Goal: Task Accomplishment & Management: Manage account settings

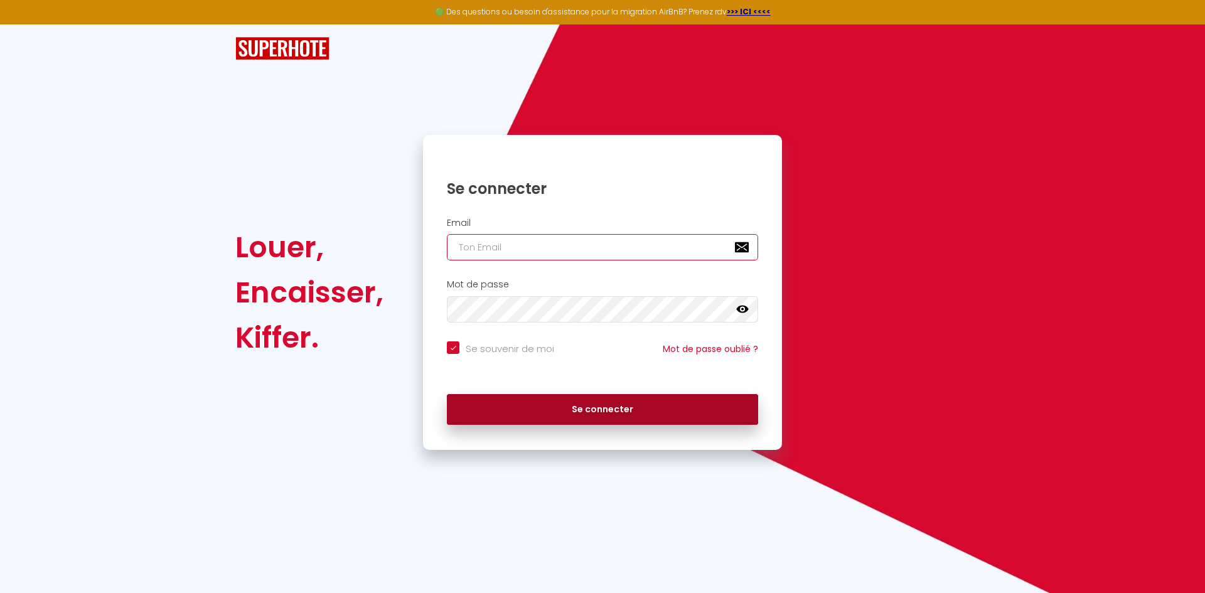
type input "[EMAIL_ADDRESS][DOMAIN_NAME]"
click at [649, 422] on button "Se connecter" at bounding box center [602, 409] width 311 height 31
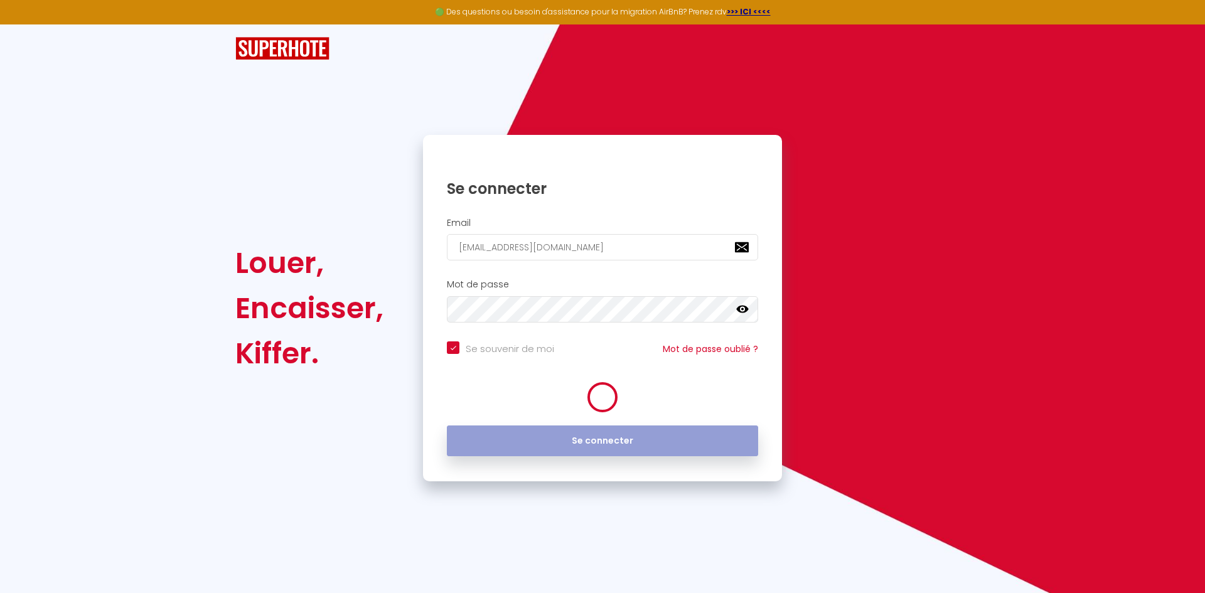
checkbox input "true"
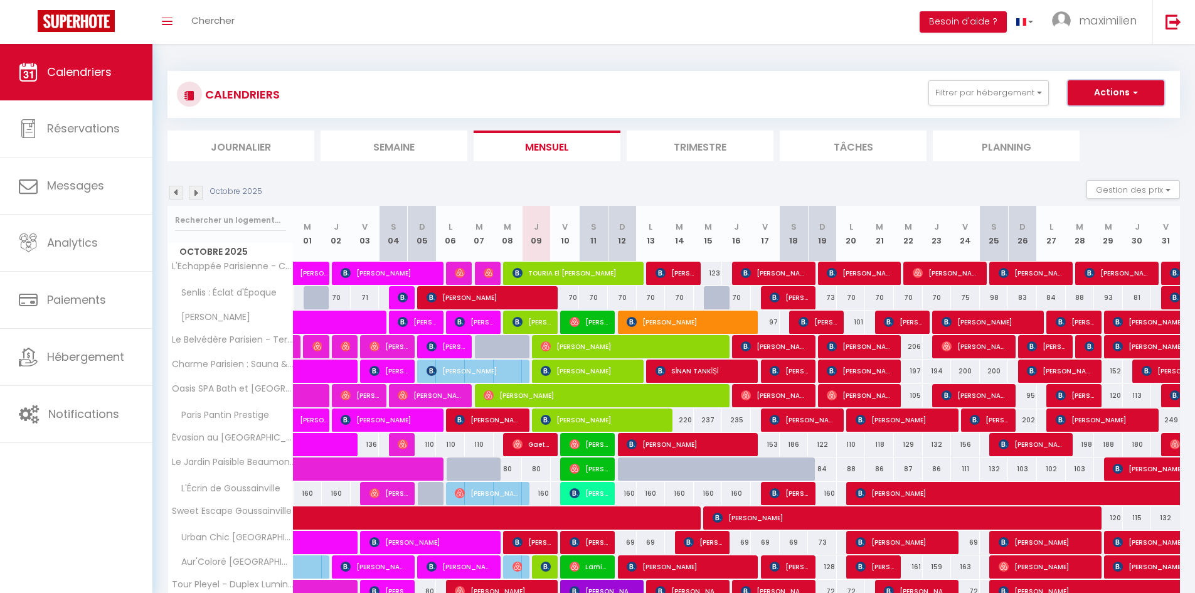
click at [1116, 90] on button "Actions" at bounding box center [1116, 92] width 97 height 25
click at [797, 88] on div "CALENDRIERS Filtrer par hébergement Conciergerie [GEOGRAPHIC_DATA][PERSON_NAME]…" at bounding box center [674, 94] width 994 height 28
click at [1145, 191] on button "Gestion des prix" at bounding box center [1133, 189] width 93 height 19
click at [1106, 146] on ul "Journalier [GEOGRAPHIC_DATA] Mensuel Trimestre Tâches Planning" at bounding box center [674, 146] width 1013 height 31
click at [972, 88] on button "Filtrer par hébergement" at bounding box center [989, 92] width 120 height 25
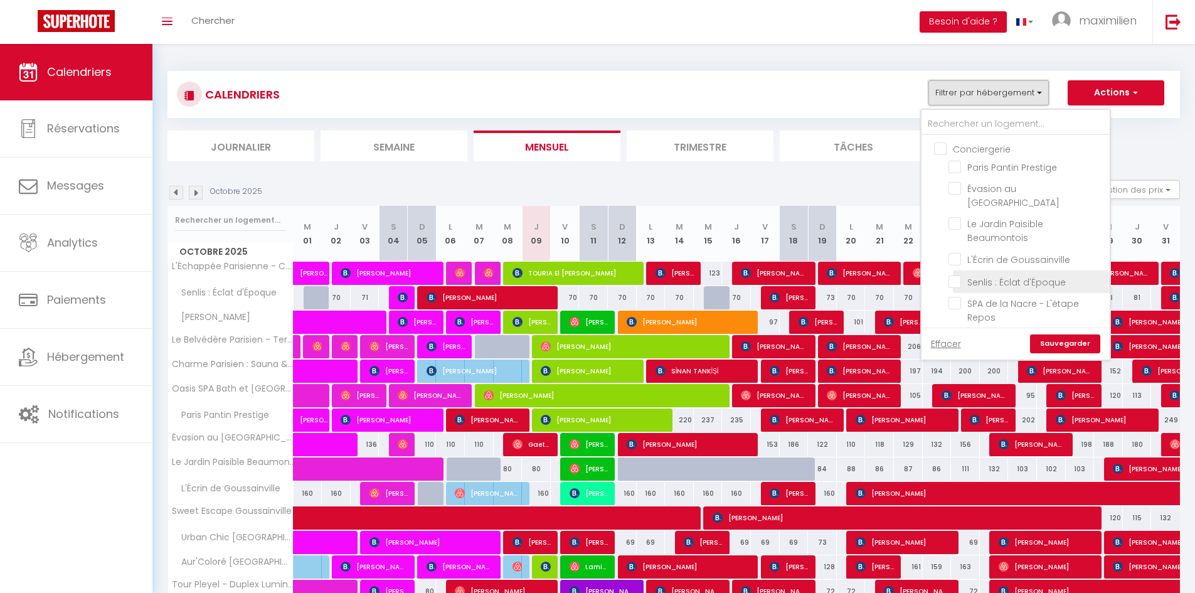
scroll to position [314, 0]
click at [939, 198] on input "Sous location" at bounding box center [1028, 204] width 188 height 13
checkbox input "true"
checkbox input "false"
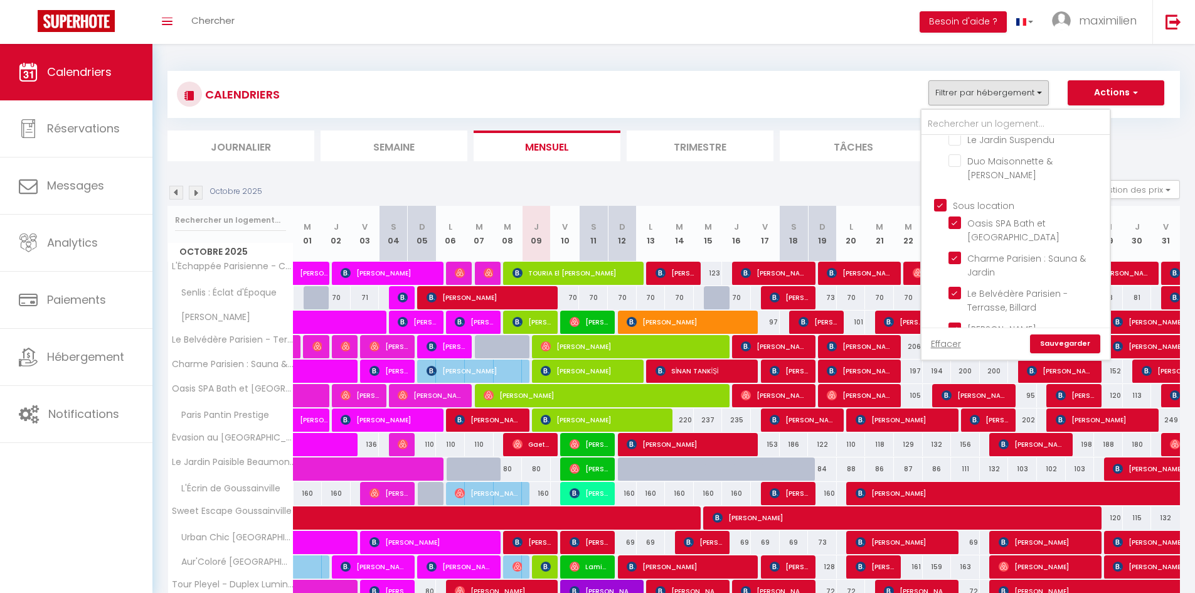
checkbox input "false"
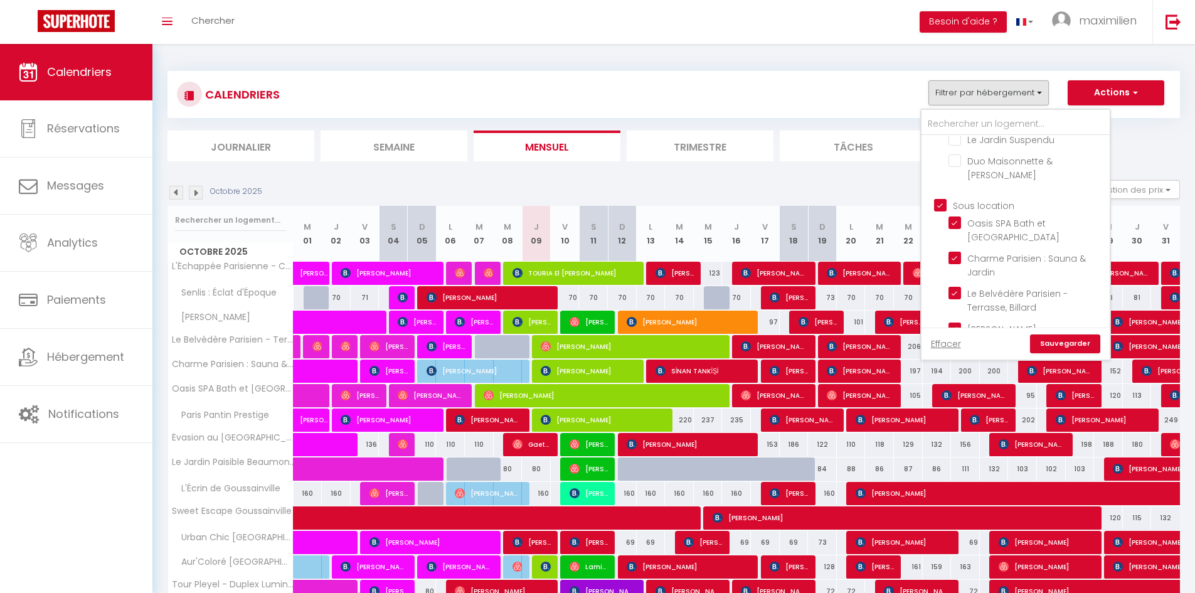
checkbox input "false"
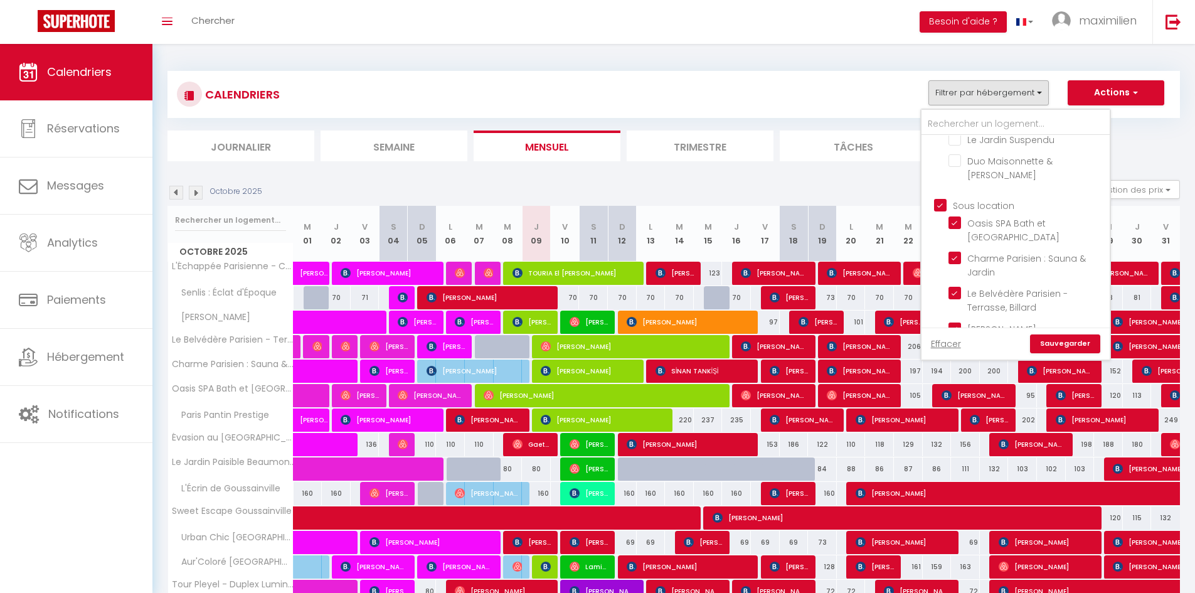
checkbox input "true"
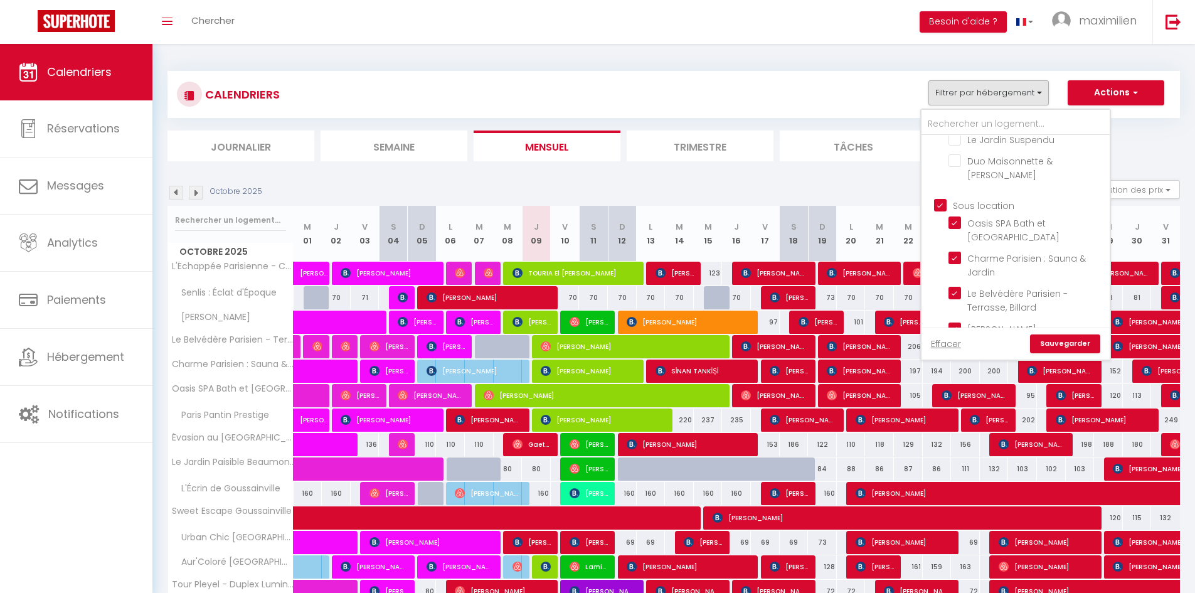
checkbox input "true"
checkbox input "false"
click at [1070, 339] on link "Sauvegarder" at bounding box center [1065, 343] width 70 height 19
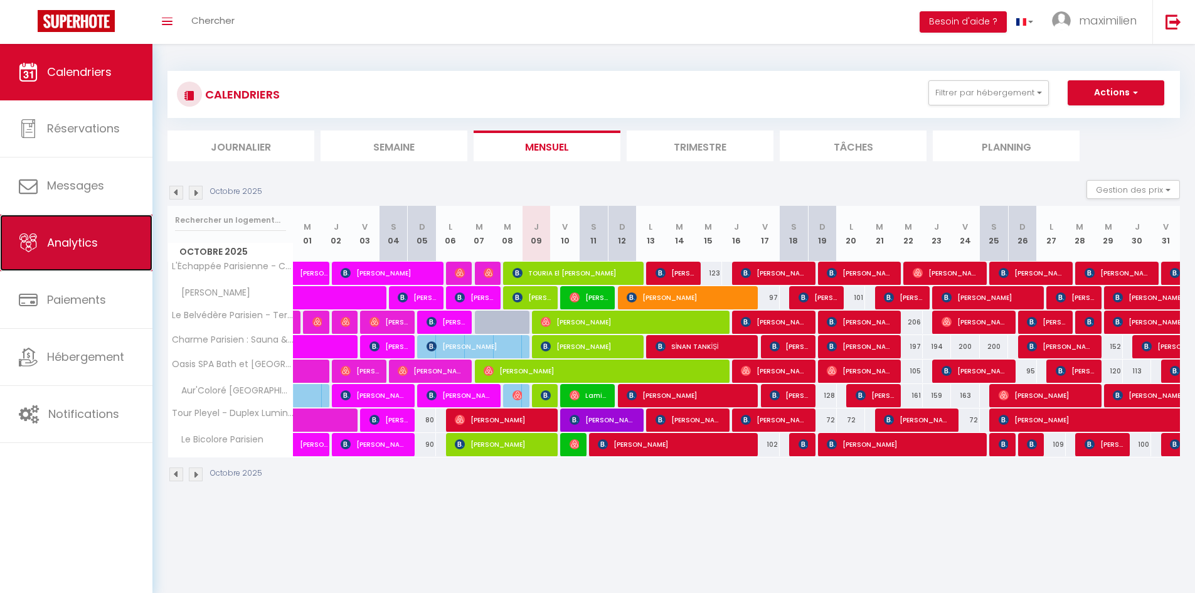
click at [84, 252] on link "Analytics" at bounding box center [76, 243] width 152 height 56
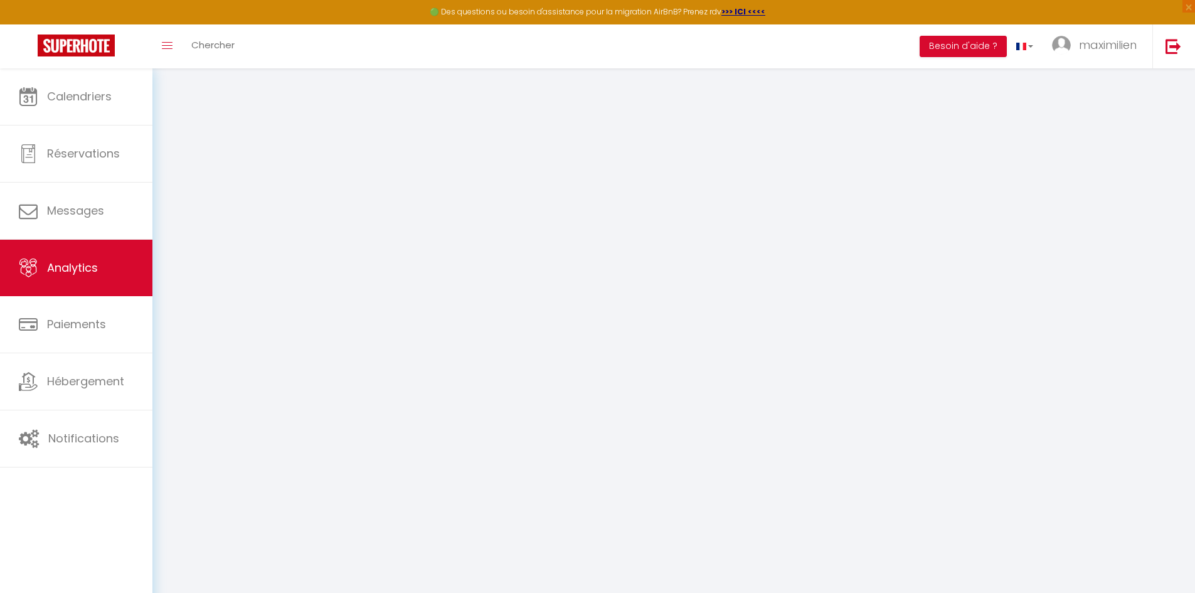
select select "2025"
select select "10"
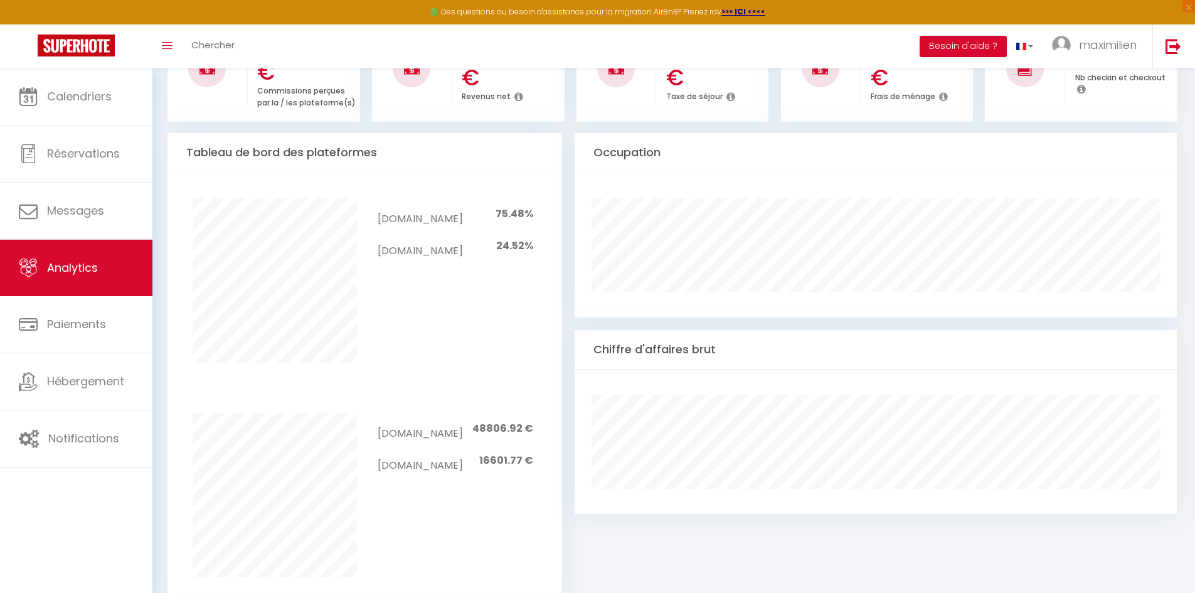
scroll to position [439, 0]
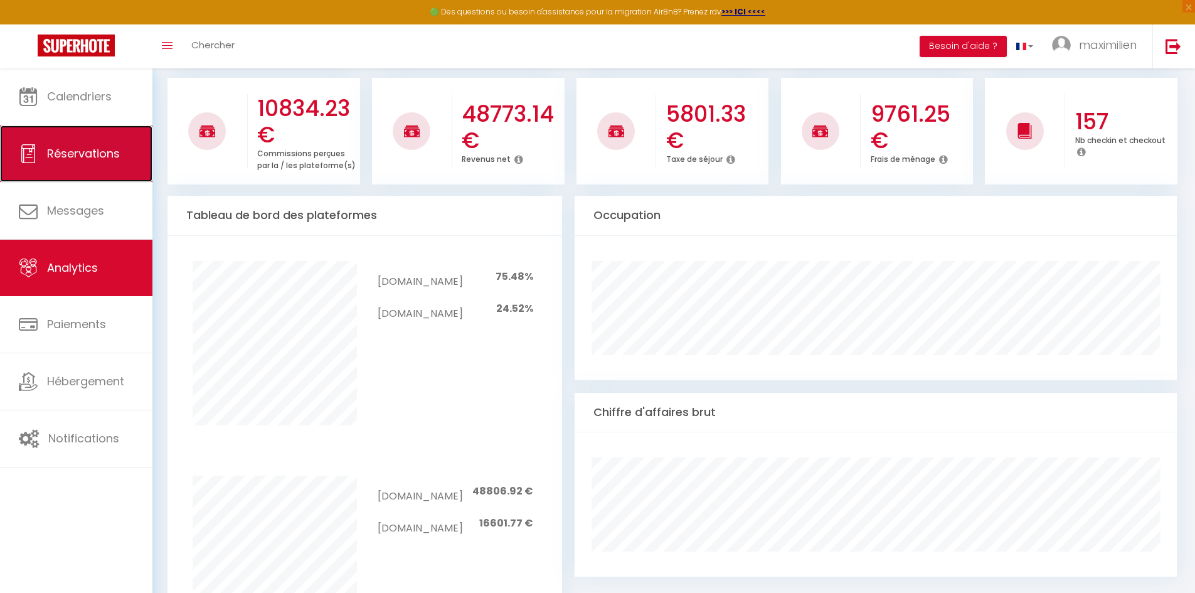
click at [58, 159] on span "Réservations" at bounding box center [83, 154] width 73 height 16
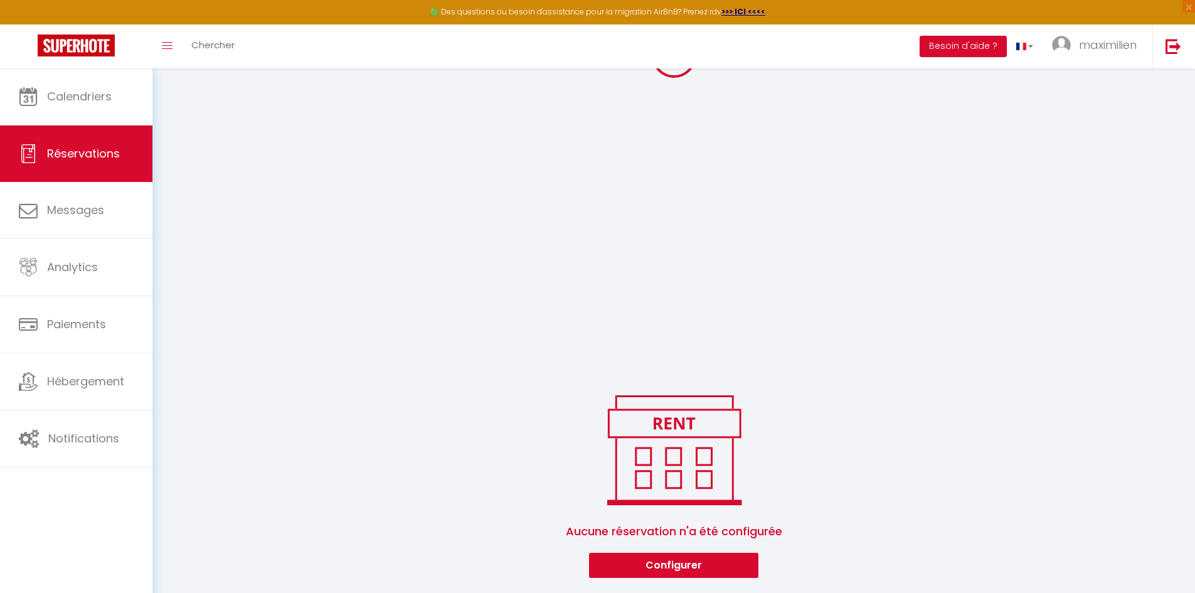
scroll to position [1300, 0]
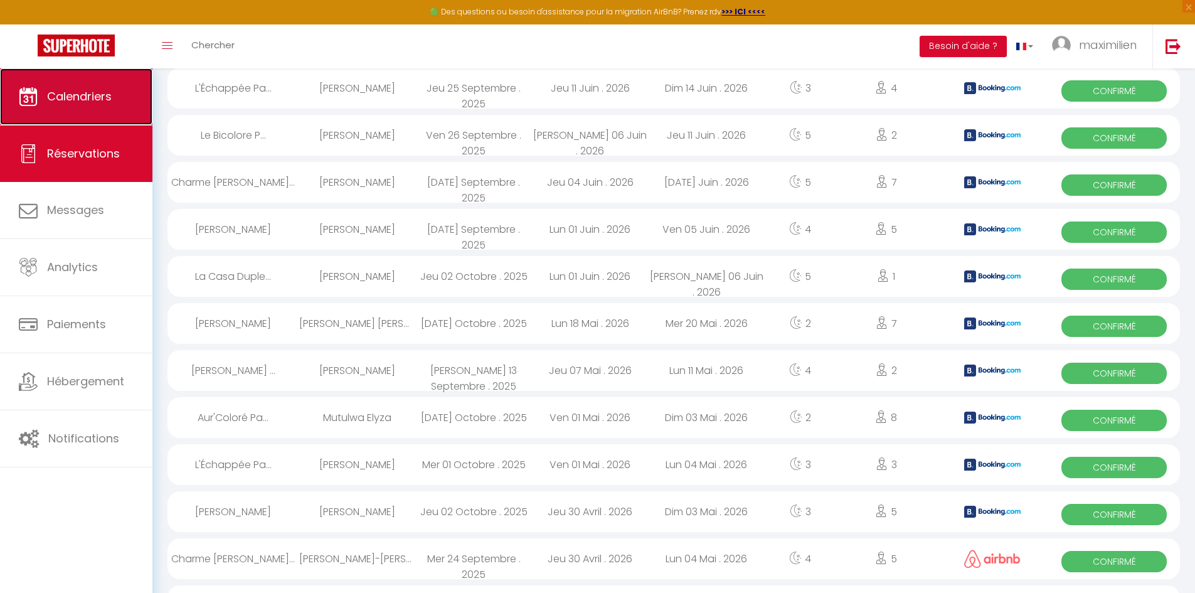
click at [83, 107] on link "Calendriers" at bounding box center [76, 96] width 152 height 56
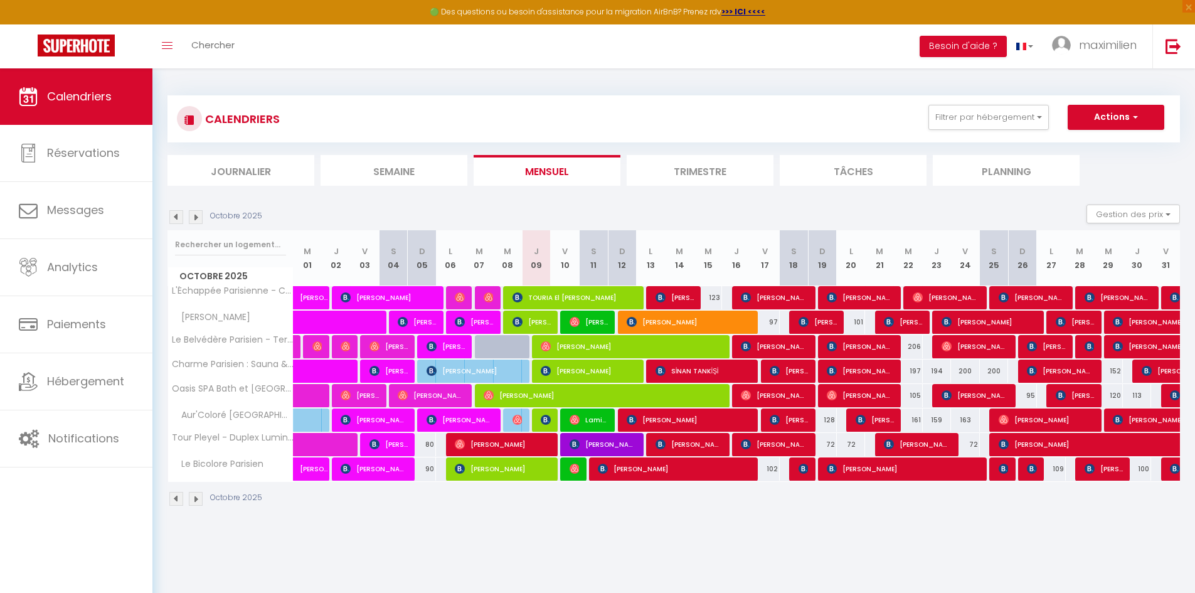
click at [197, 222] on img at bounding box center [196, 217] width 14 height 14
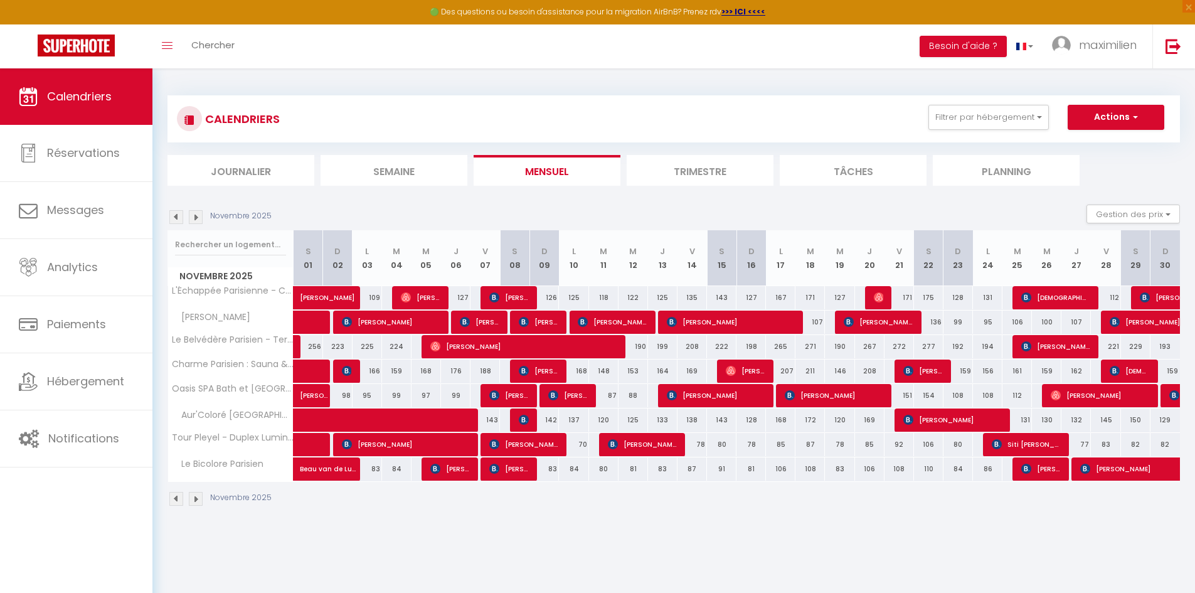
click at [177, 216] on img at bounding box center [176, 217] width 14 height 14
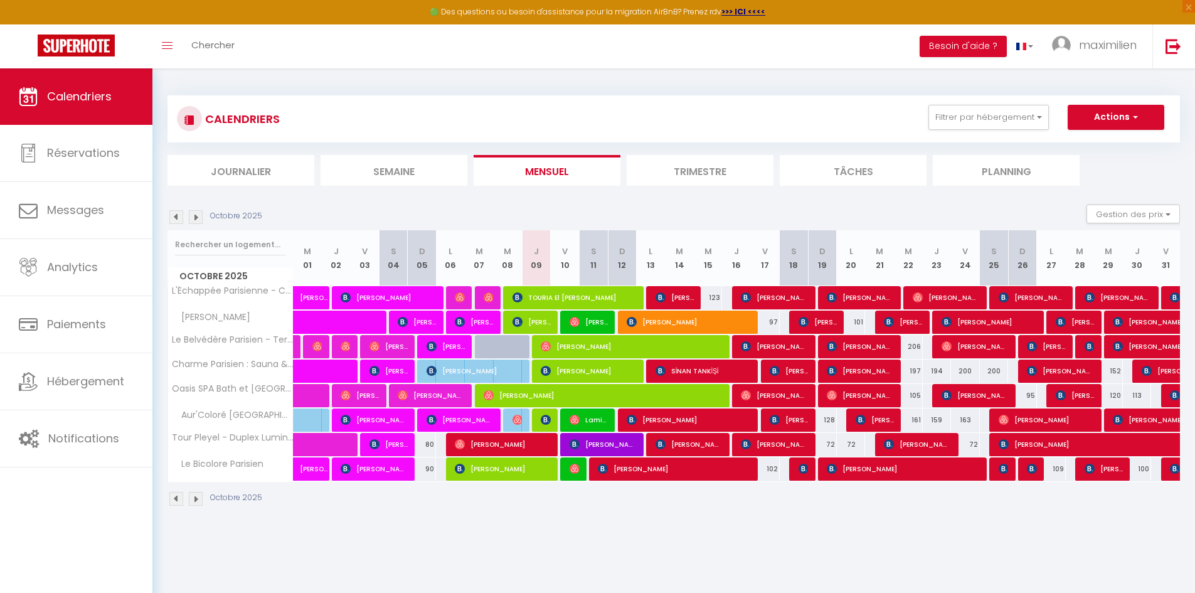
click at [177, 216] on img at bounding box center [176, 217] width 14 height 14
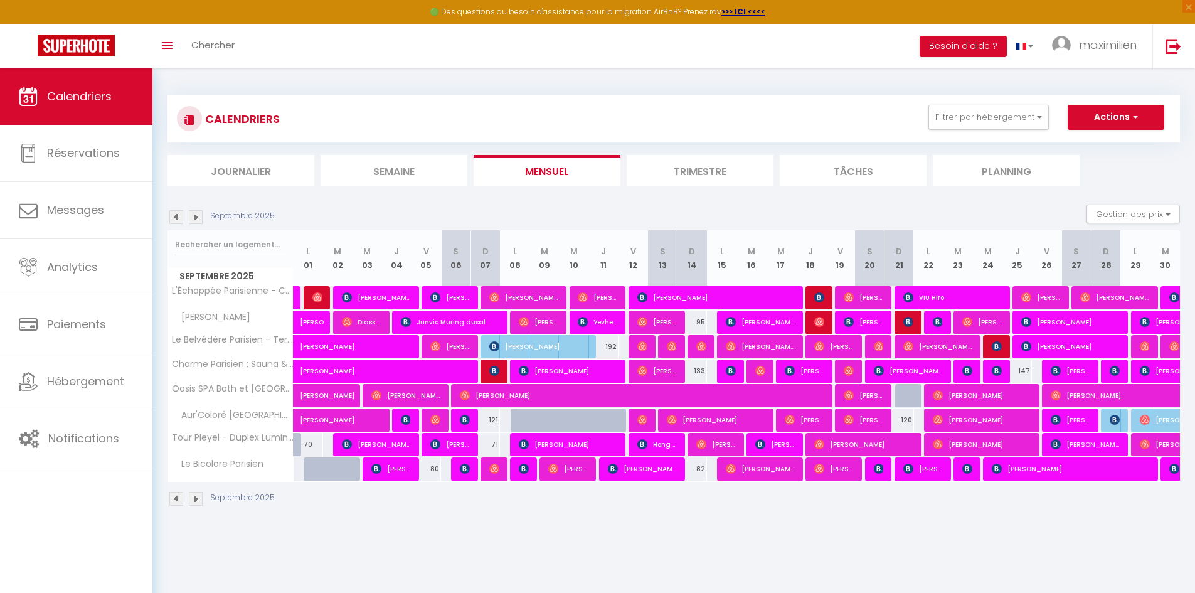
drag, startPoint x: 394, startPoint y: 343, endPoint x: 586, endPoint y: 206, distance: 236.1
click at [586, 205] on div "Septembre 2025 Gestion des prix Nb Nuits minimum Règles Disponibilité" at bounding box center [674, 218] width 1013 height 26
click at [173, 216] on img at bounding box center [176, 217] width 14 height 14
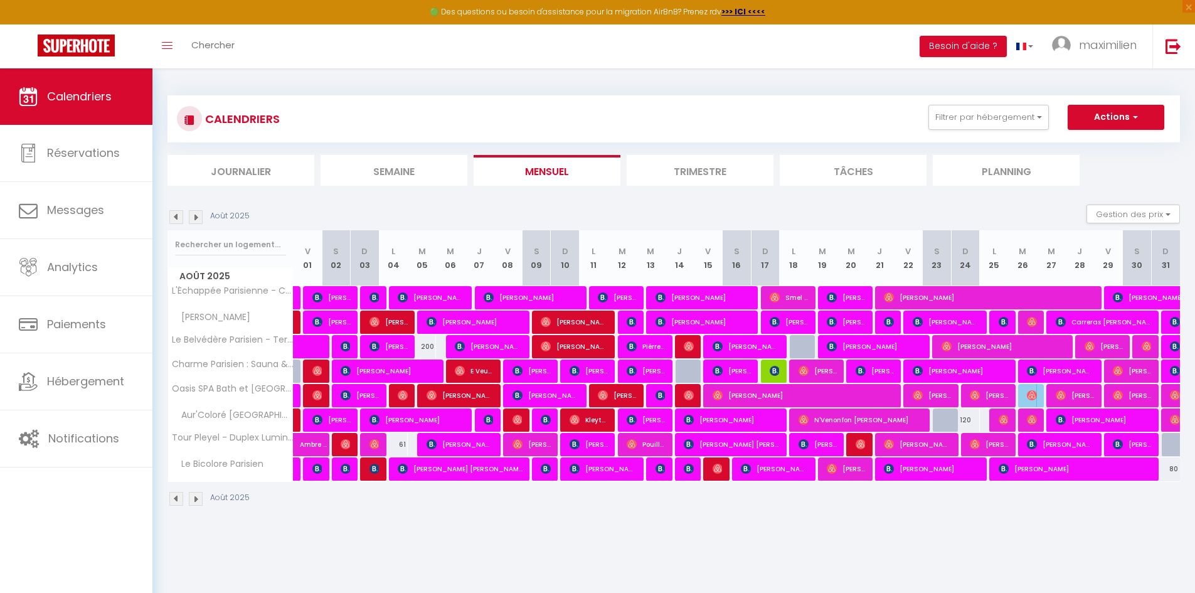
click at [193, 215] on img at bounding box center [196, 217] width 14 height 14
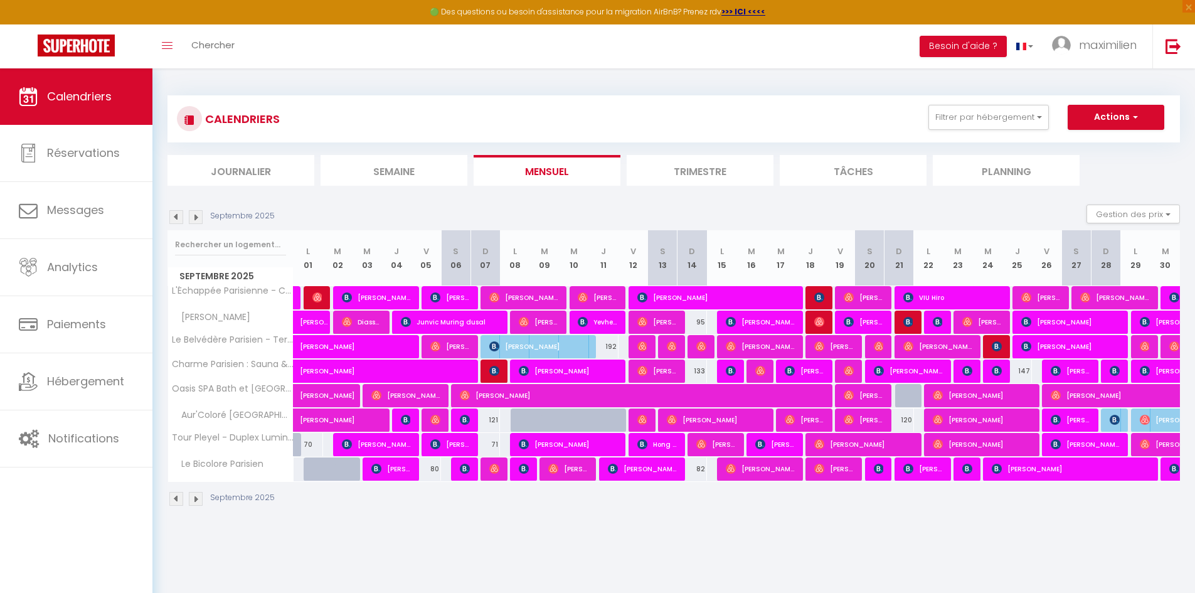
click at [193, 215] on img at bounding box center [196, 217] width 14 height 14
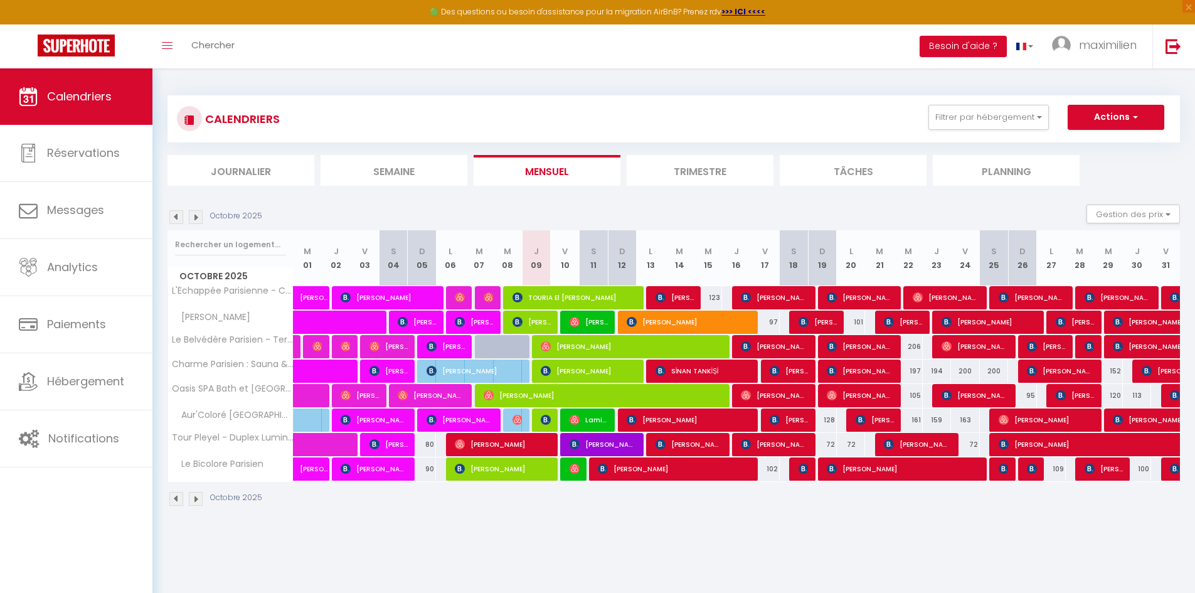
click at [193, 215] on img at bounding box center [196, 217] width 14 height 14
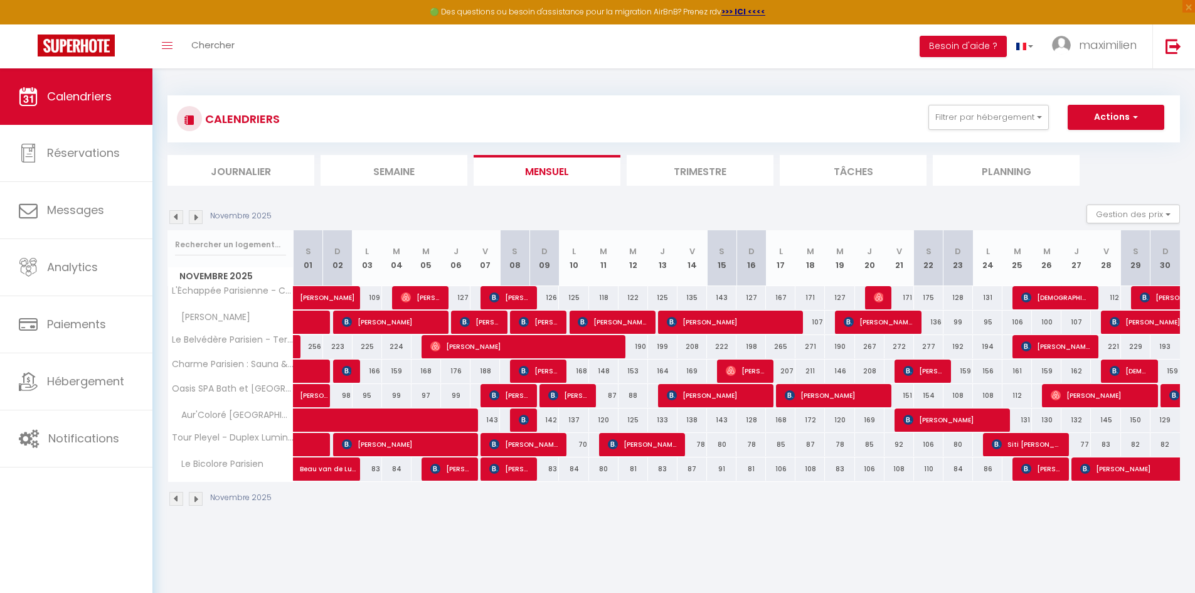
click at [178, 218] on img at bounding box center [176, 217] width 14 height 14
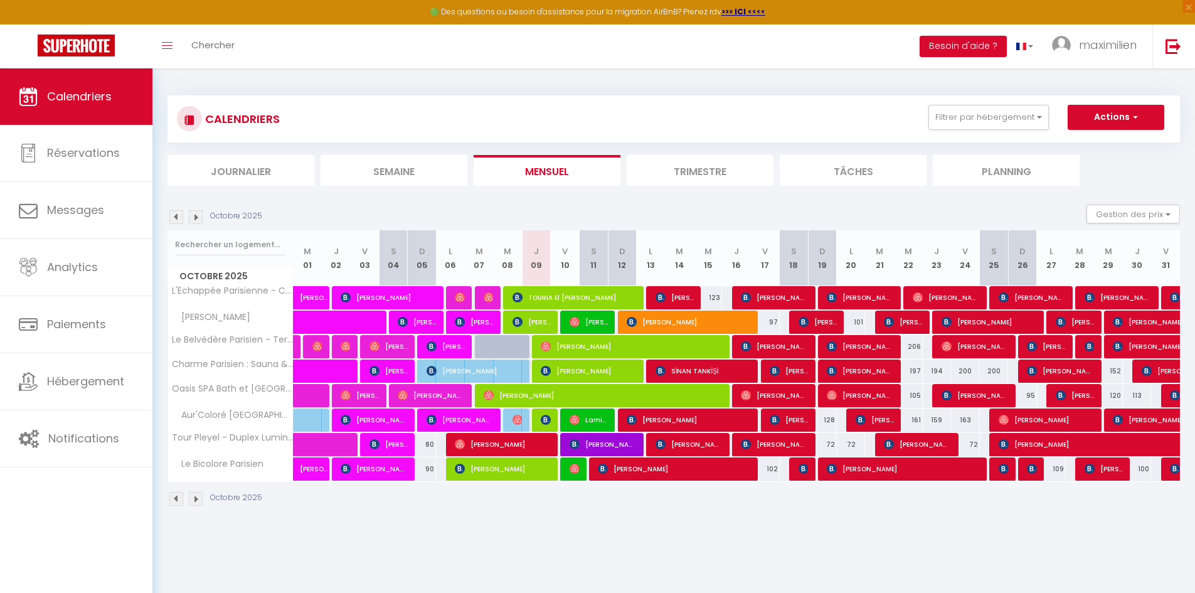
click at [196, 215] on img at bounding box center [196, 217] width 14 height 14
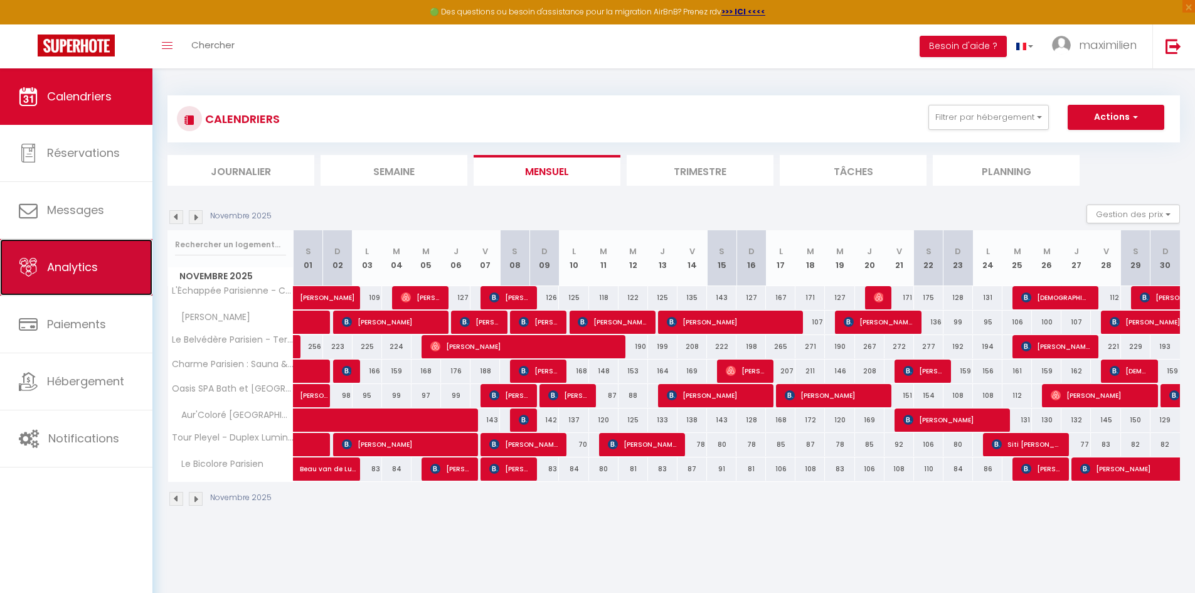
click at [106, 287] on link "Analytics" at bounding box center [76, 267] width 152 height 56
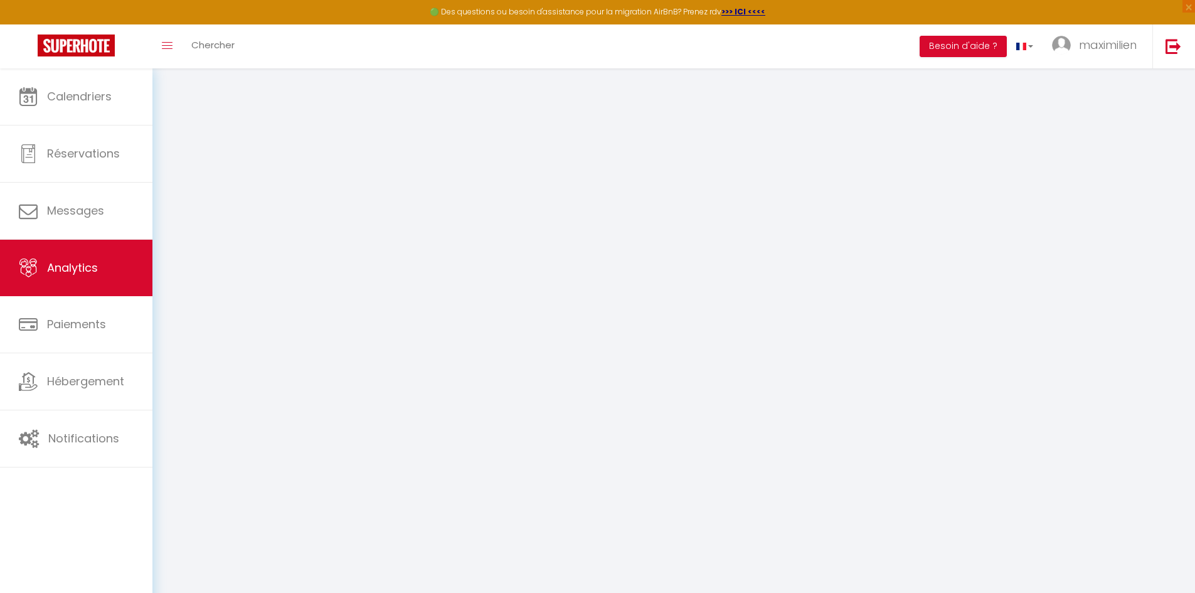
select select "2025"
select select "10"
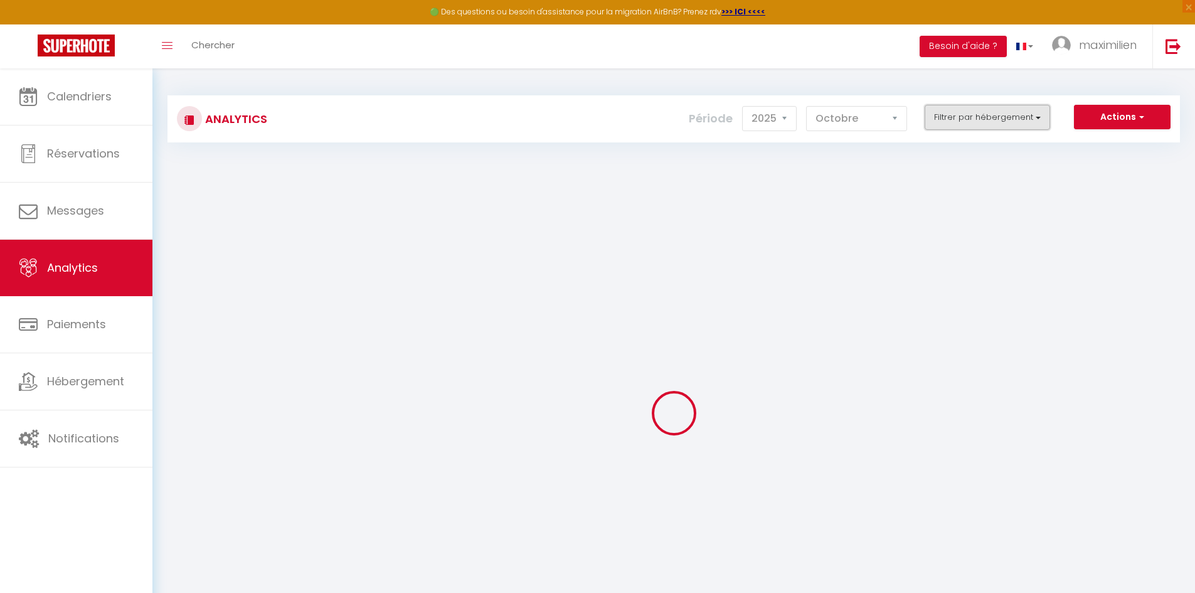
click at [1019, 125] on button "Filtrer par hébergement" at bounding box center [987, 117] width 125 height 25
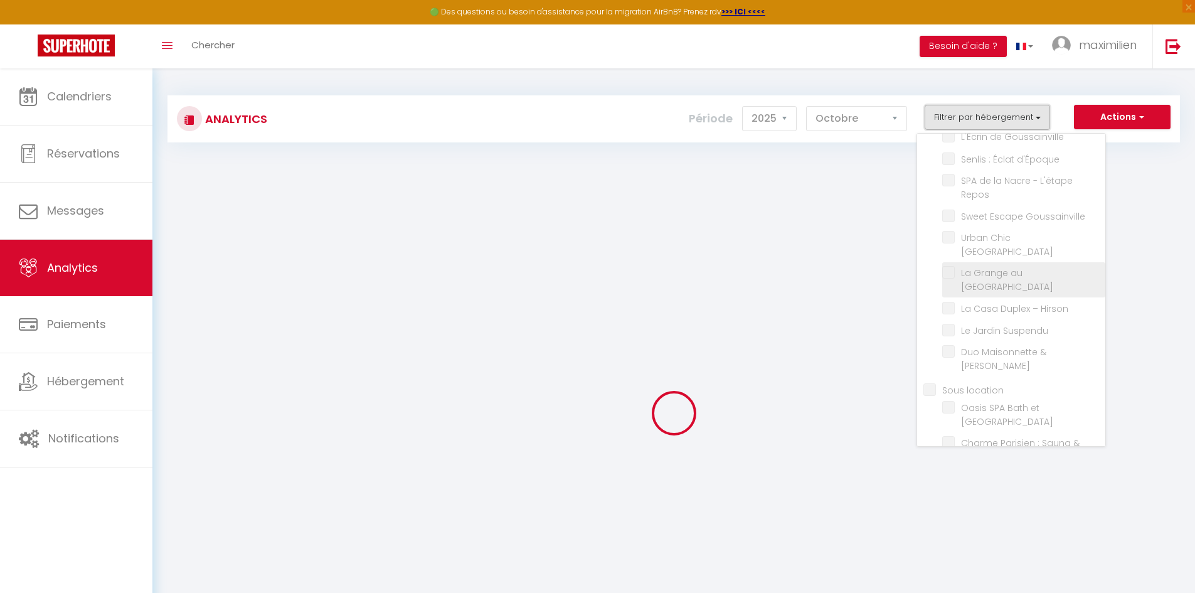
scroll to position [125, 0]
checkbox input "false"
checkbox Prestige "false"
checkbox Ravenel "false"
checkbox Beaumontois "false"
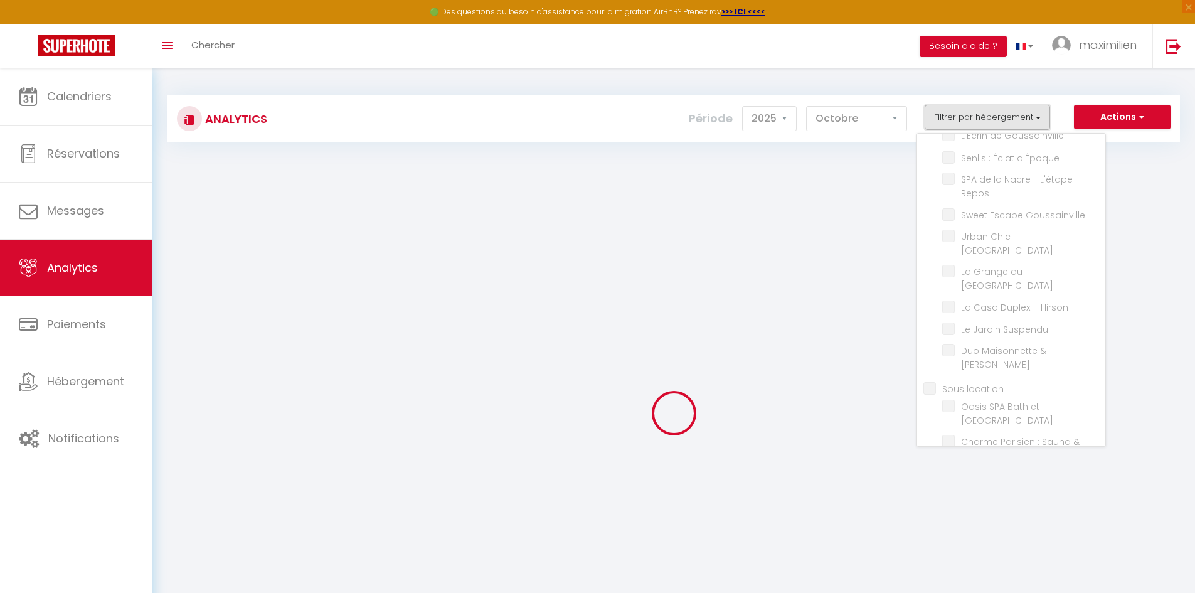
checkbox Goussainville "false"
checkbox d\'Époque "false"
checkbox Repos "false"
checkbox Goussainville "false"
checkbox Paris "false"
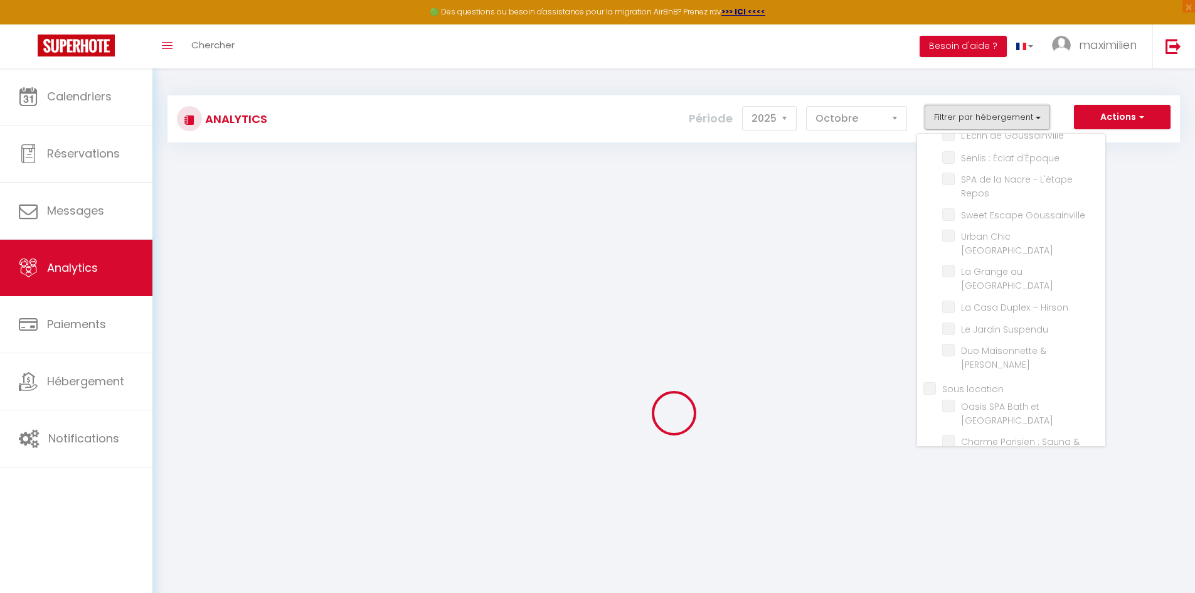
checkbox Parc "false"
checkbox Hirson "false"
checkbox Suspendu "false"
checkbox Jacuzzi "false"
checkbox location "false"
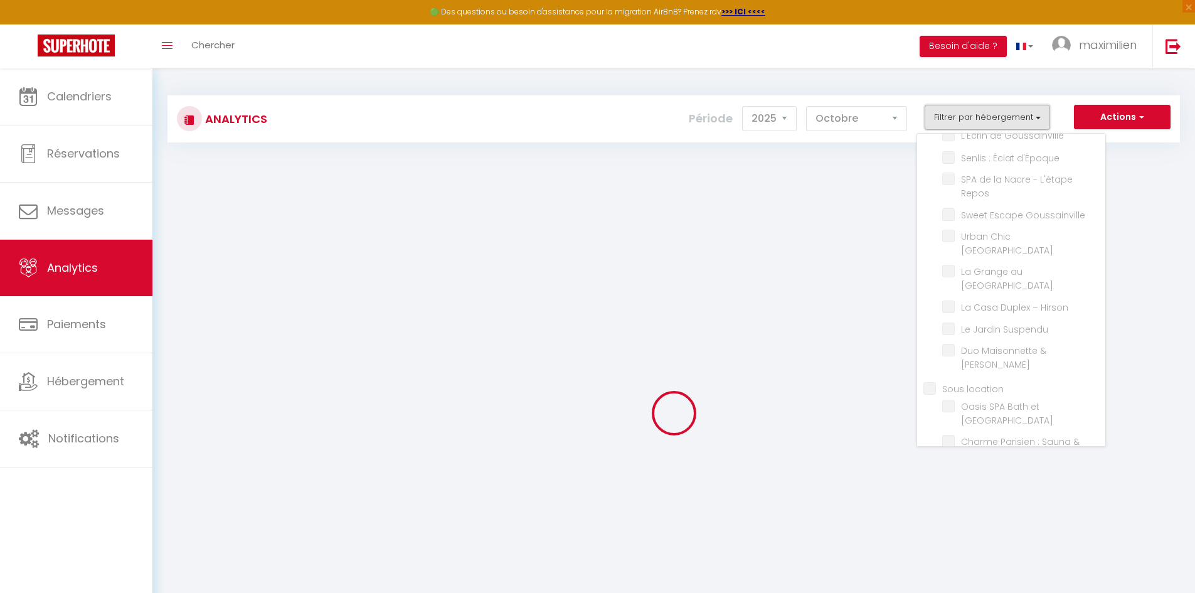
checkbox Parisien "false"
checkbox Jardin "false"
checkbox Billard "false"
checkbox Parisien "false"
checkbox St-Denis "false"
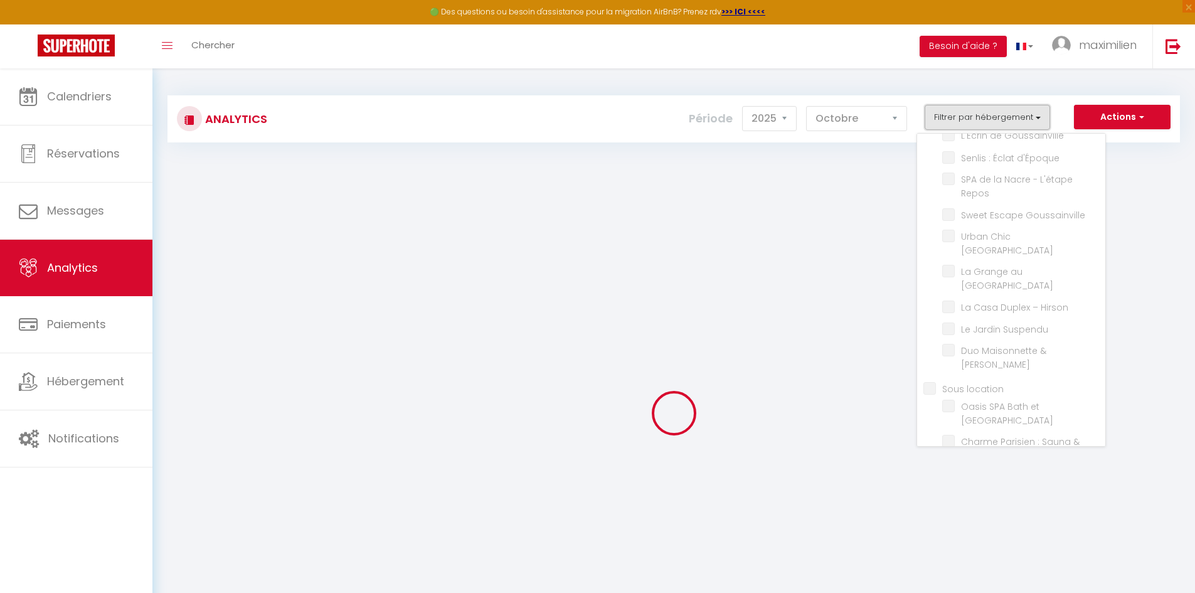
checkbox Paris "false"
checkbox Lumineux "false"
checkbox Parisien "false"
checkbox input "false"
checkbox Élégance "false"
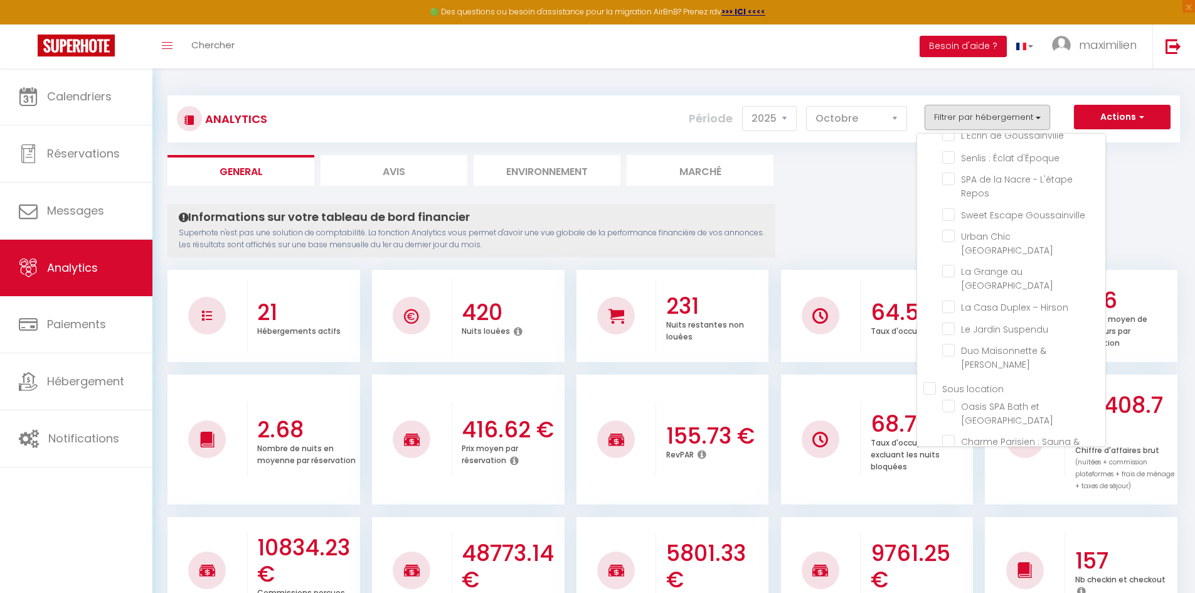
click at [931, 381] on location "Sous location" at bounding box center [1015, 387] width 182 height 13
checkbox location "true"
checkbox Prestige "false"
checkbox Ravenel "false"
checkbox Beaumontois "false"
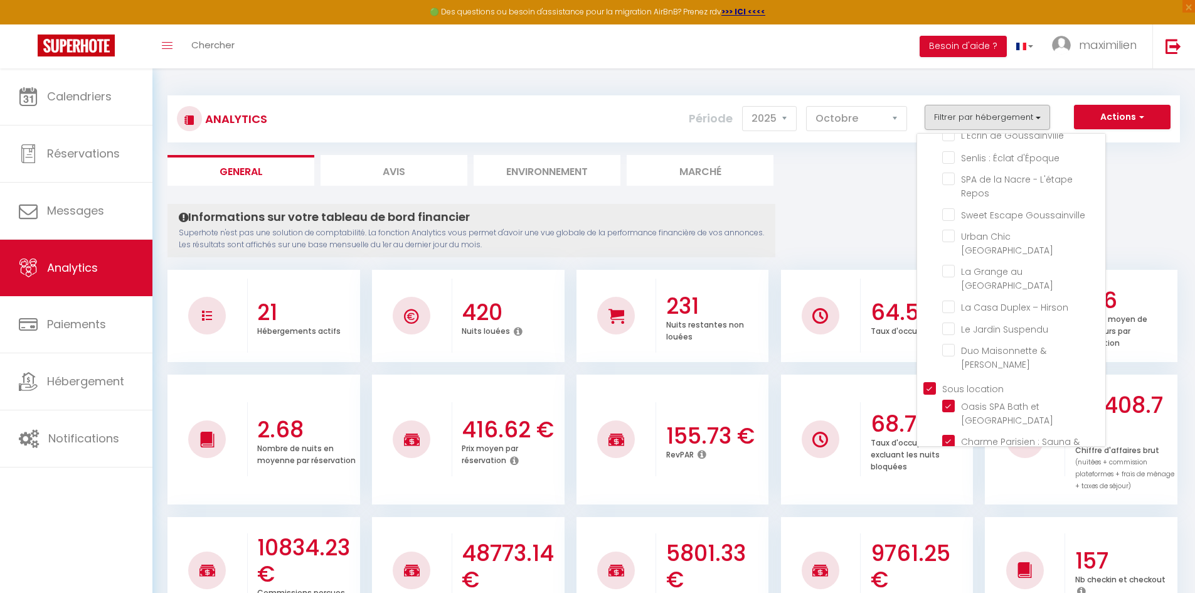
checkbox Goussainville "false"
checkbox d\'Époque "false"
checkbox Repos "false"
checkbox Goussainville "false"
checkbox Paris "false"
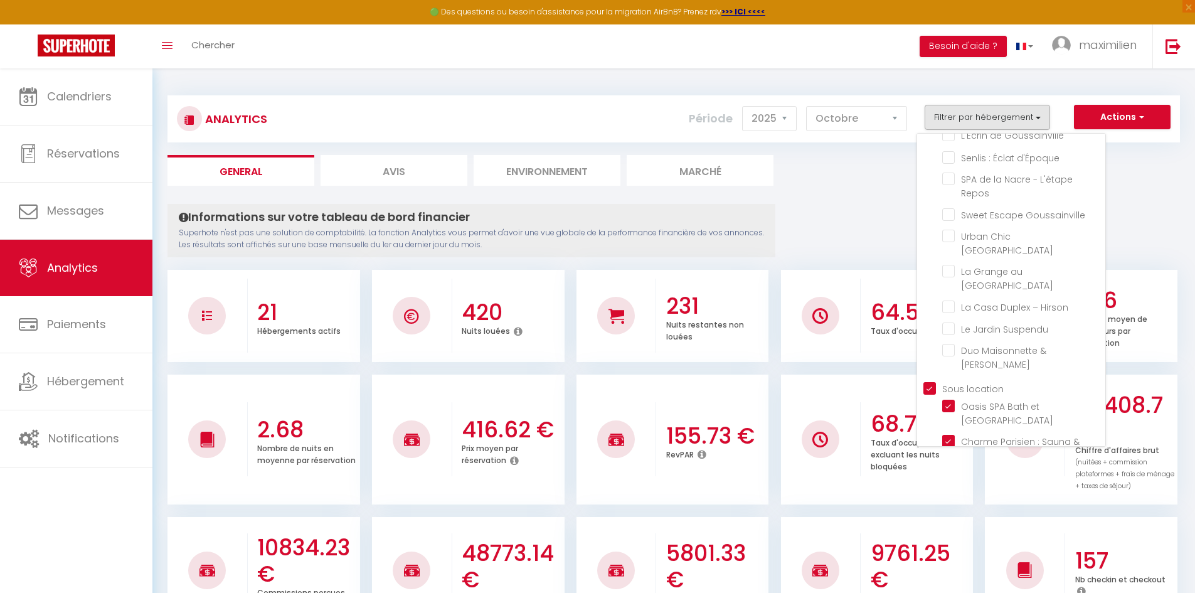
checkbox Parc "false"
checkbox Hirson "false"
checkbox Suspendu "false"
checkbox Jacuzzi "false"
checkbox Parisien "true"
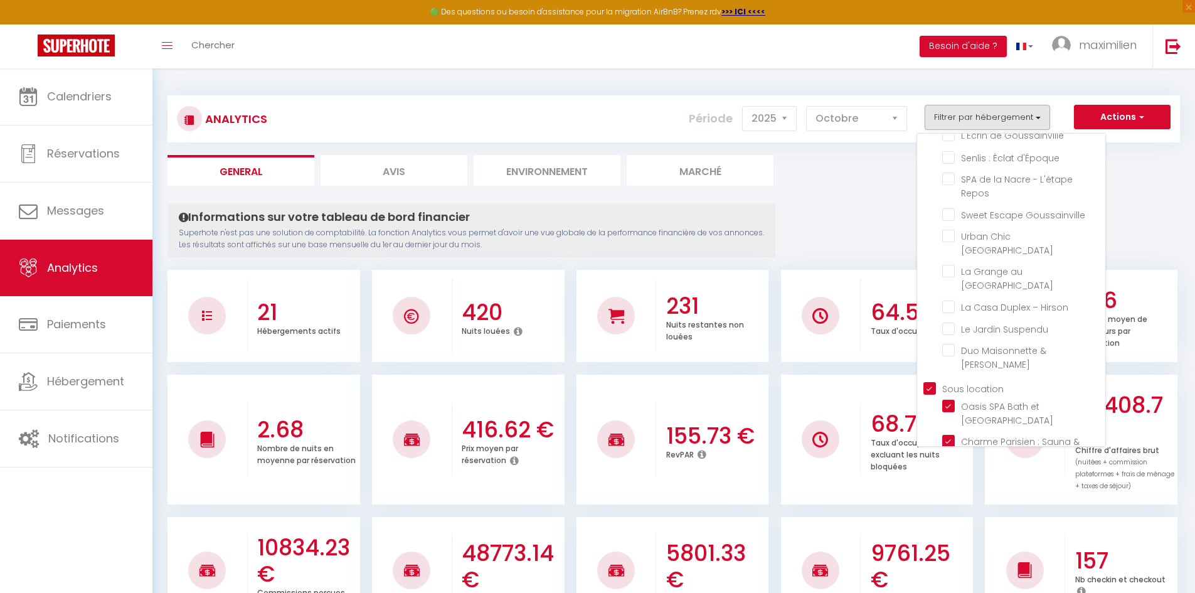
checkbox Jardin "true"
checkbox Billard "true"
checkbox Parisien "true"
checkbox St-Denis "true"
checkbox Paris "true"
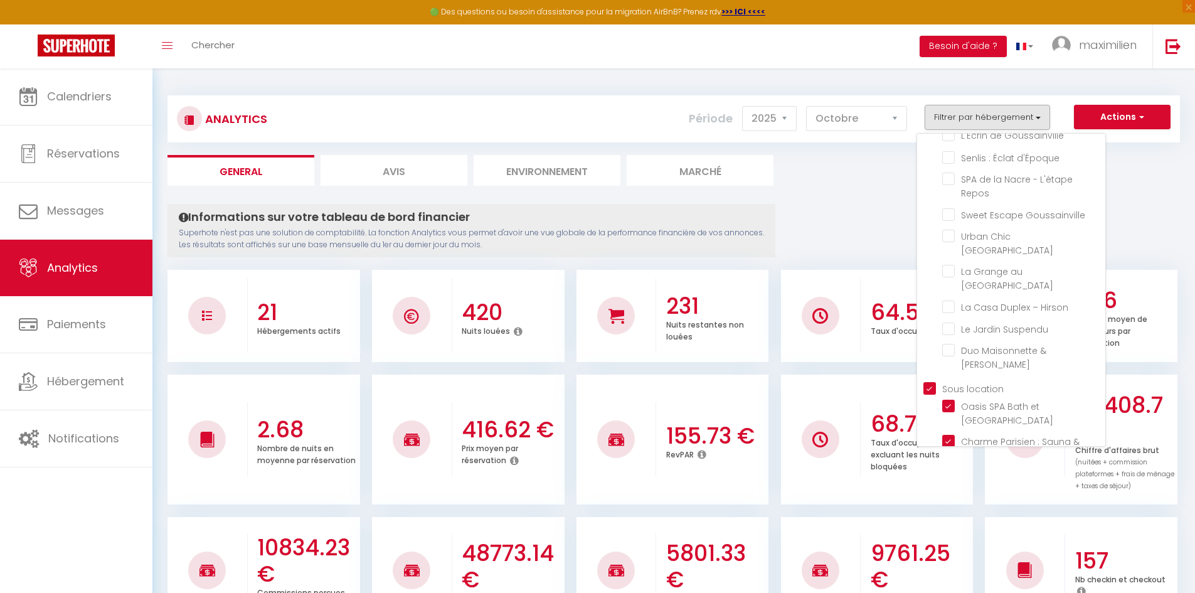
checkbox Lumineux "true"
checkbox Parisien "true"
checkbox Élégance "false"
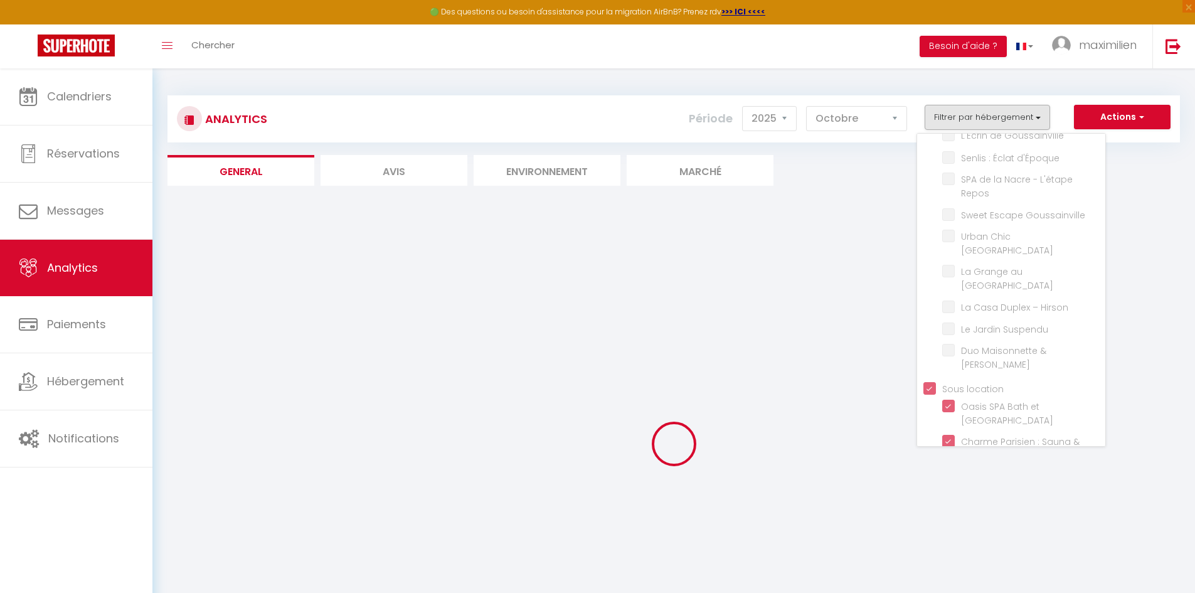
click at [846, 245] on div at bounding box center [674, 444] width 1013 height 480
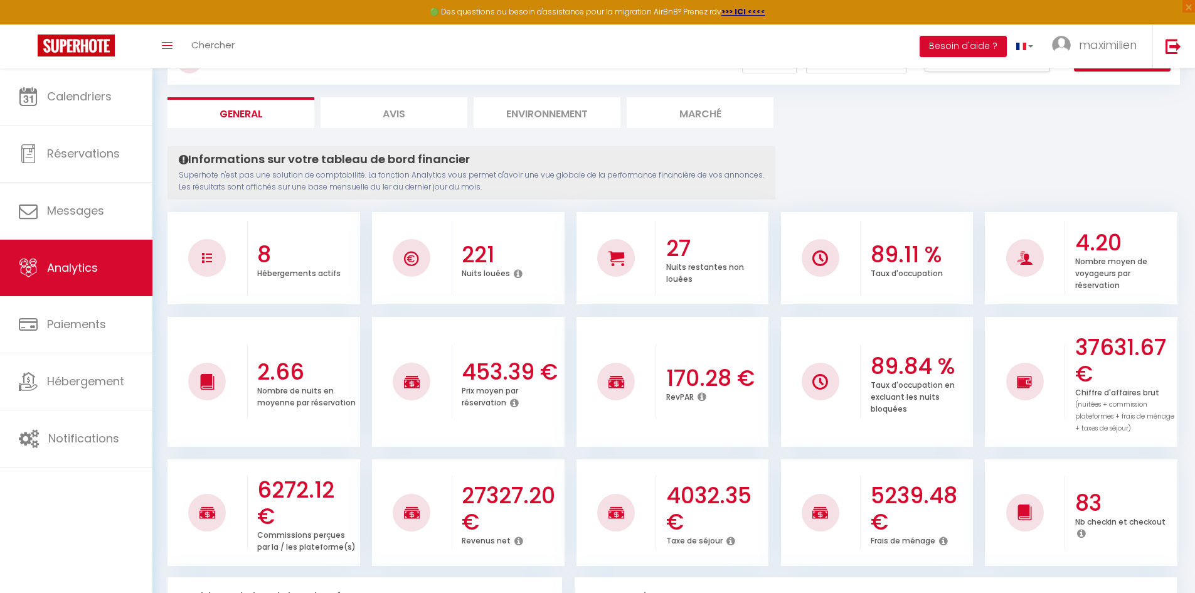
scroll to position [0, 0]
